Goal: Information Seeking & Learning: Learn about a topic

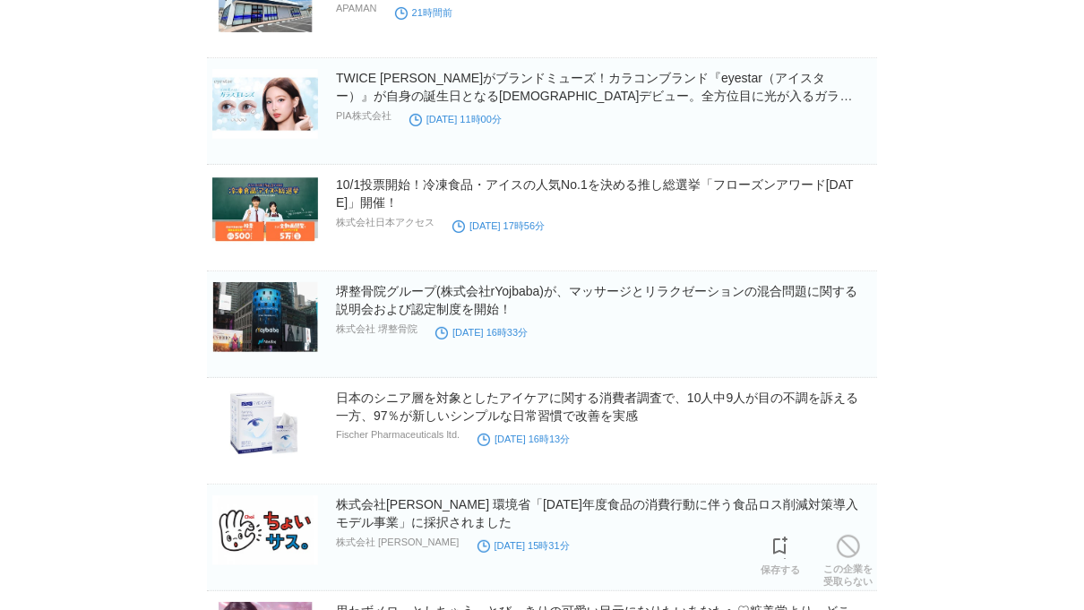
scroll to position [316, 0]
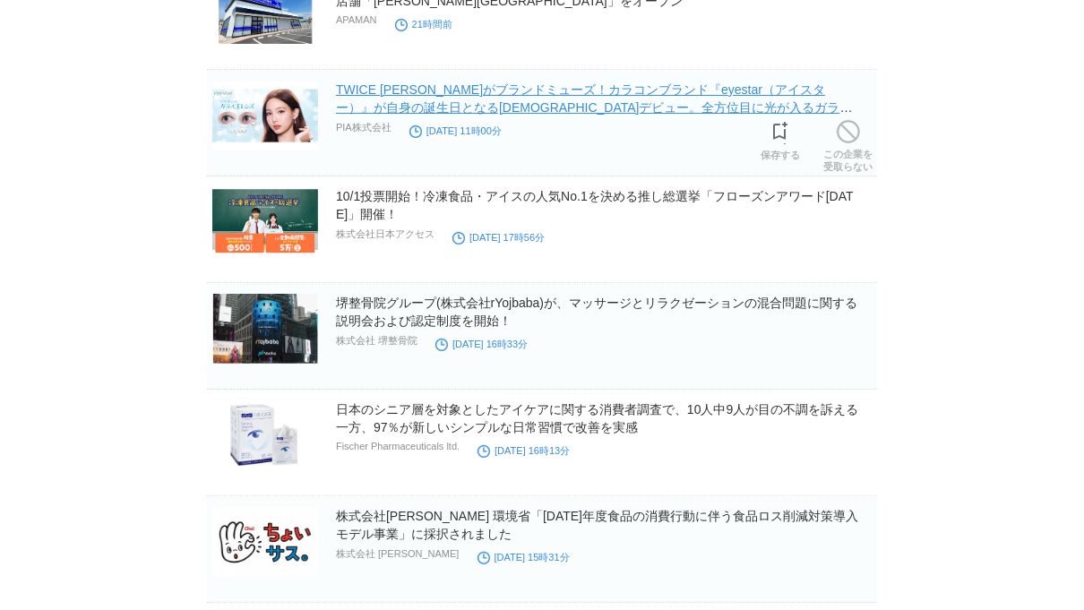
click at [623, 106] on link "TWICE [PERSON_NAME]がブランドミューズ！カラコンブランド『eyestar（アイスター）』が自身の誕生日となる[DEMOGRAPHIC_DAT…" at bounding box center [594, 107] width 517 height 50
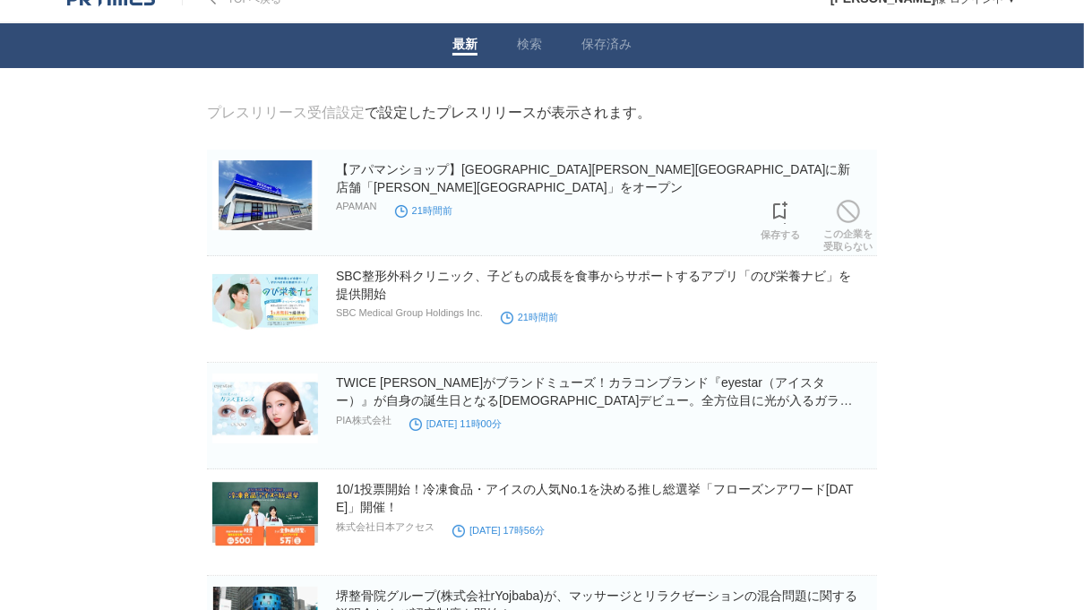
scroll to position [24, 0]
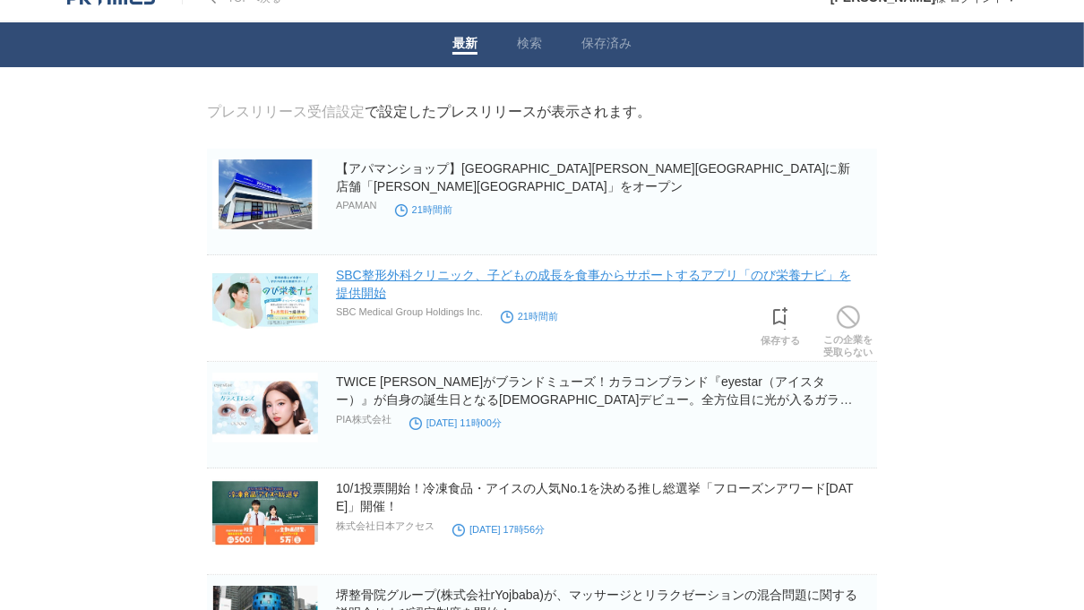
click at [626, 280] on link "SBC整形外科クリニック、子どもの成長を食事からサポートするアプリ「のび栄養ナビ」を提供開始" at bounding box center [593, 284] width 515 height 32
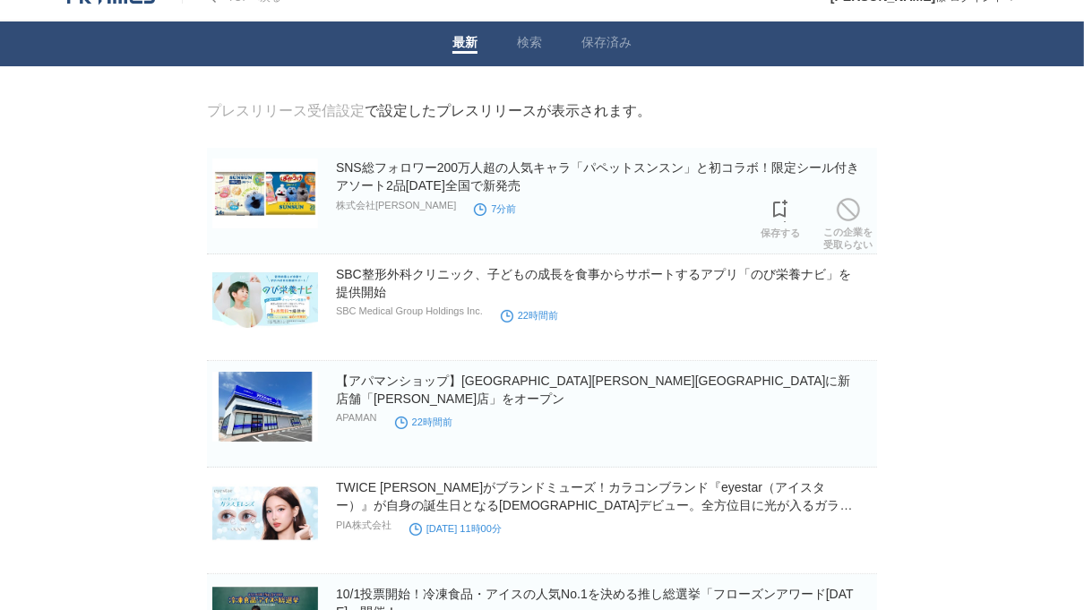
scroll to position [29, 0]
